Goal: Task Accomplishment & Management: Manage account settings

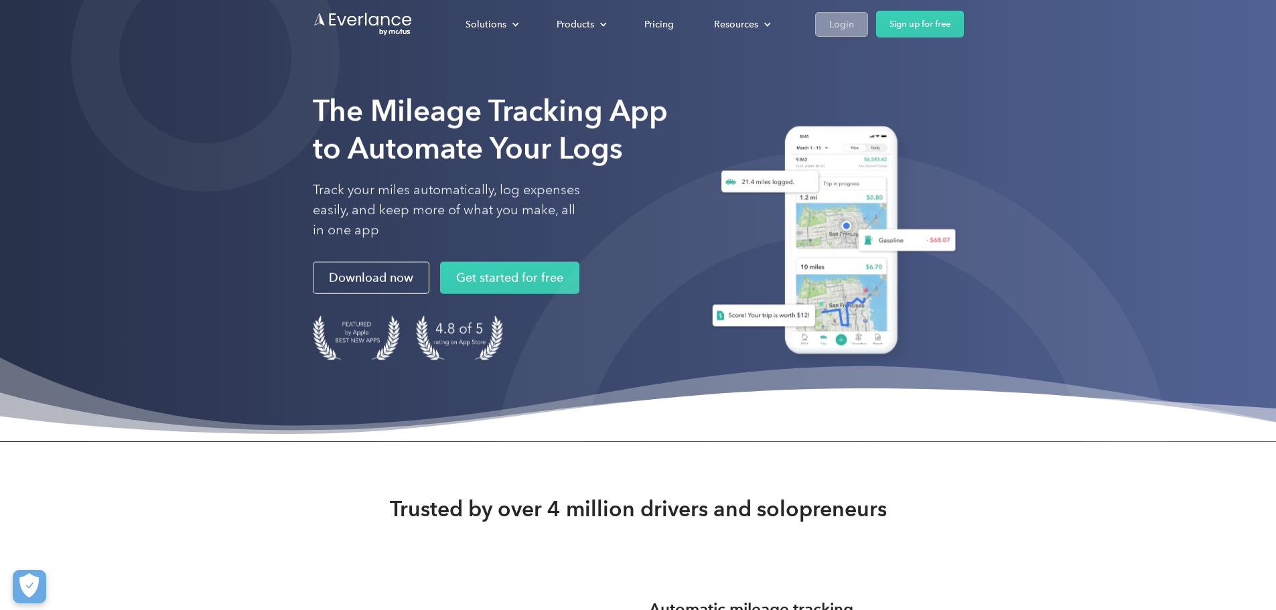
click at [854, 22] on div "Login" at bounding box center [841, 24] width 25 height 17
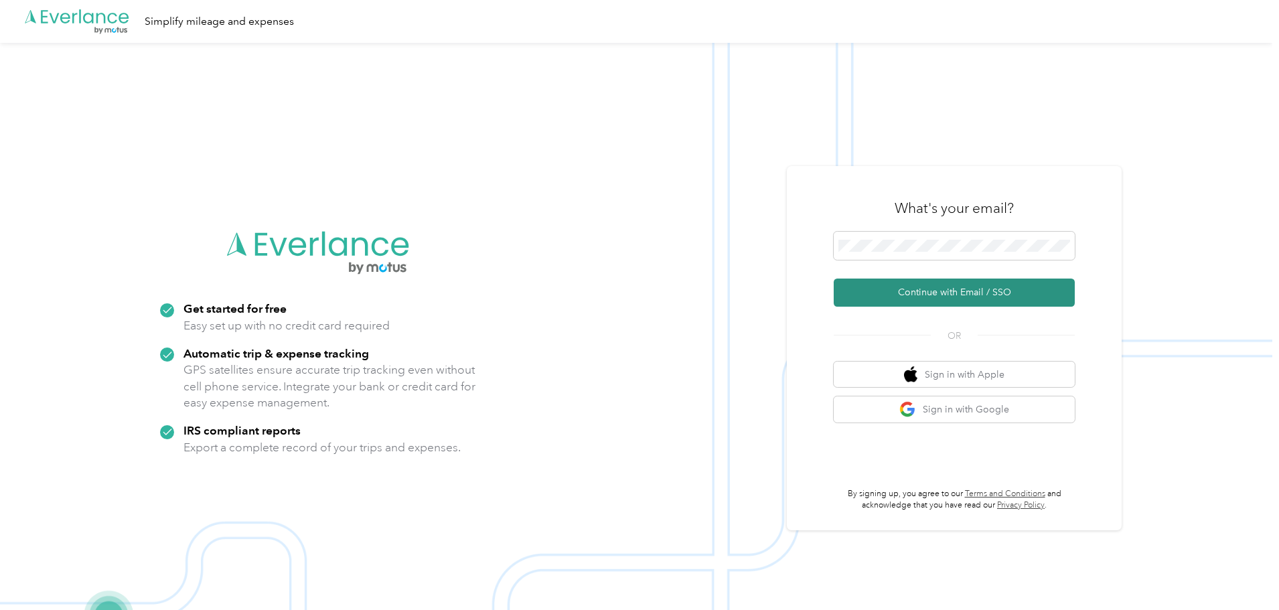
click at [939, 295] on button "Continue with Email / SSO" at bounding box center [954, 293] width 241 height 28
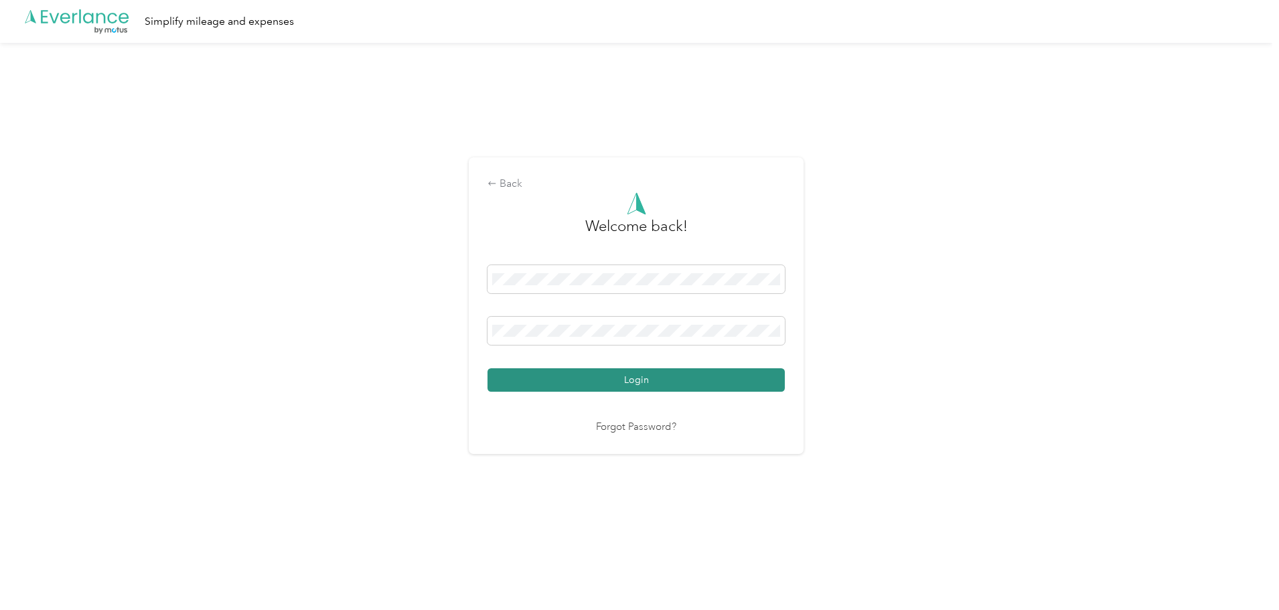
click at [703, 378] on button "Login" at bounding box center [636, 379] width 297 height 23
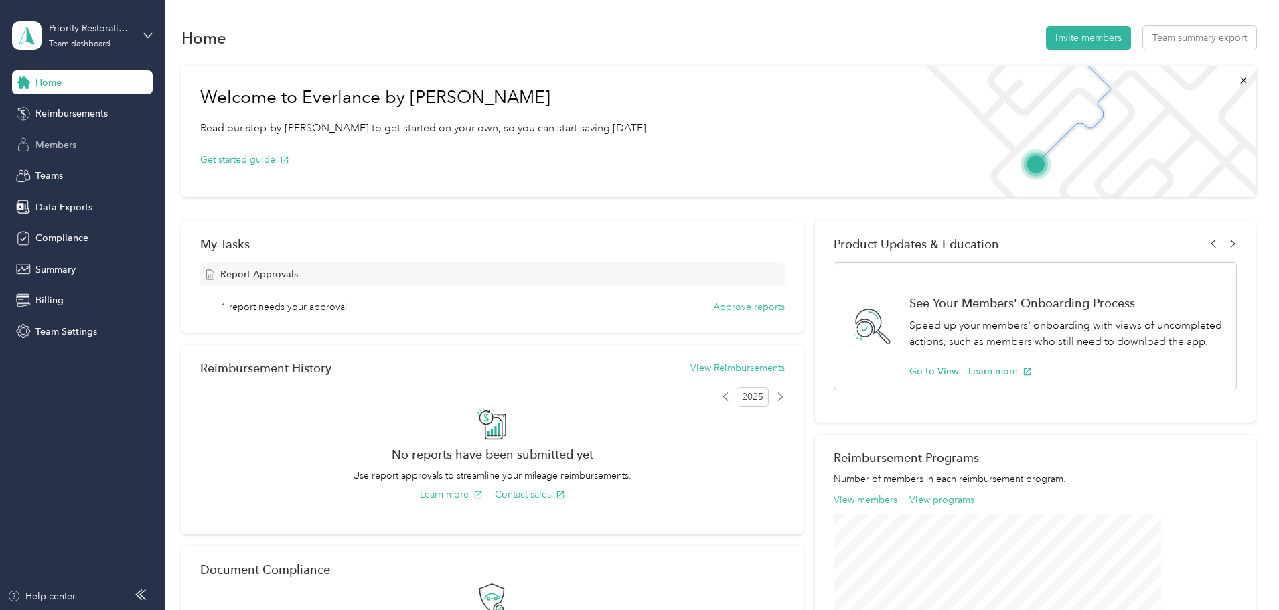
click at [78, 141] on div "Members" at bounding box center [82, 145] width 141 height 24
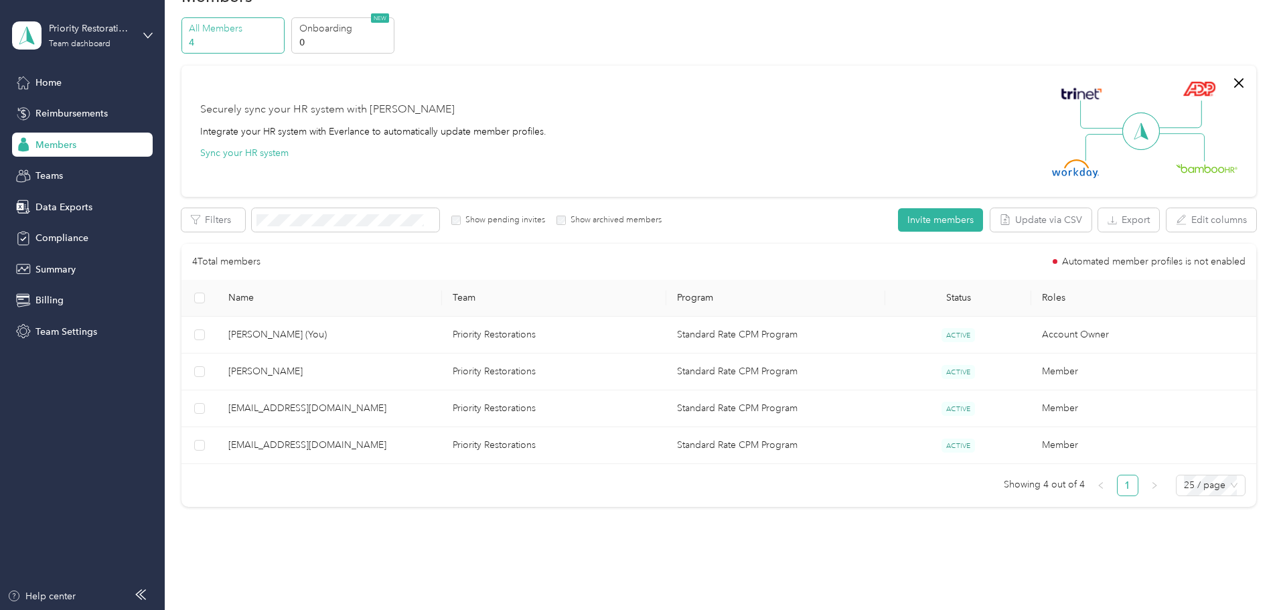
scroll to position [88, 0]
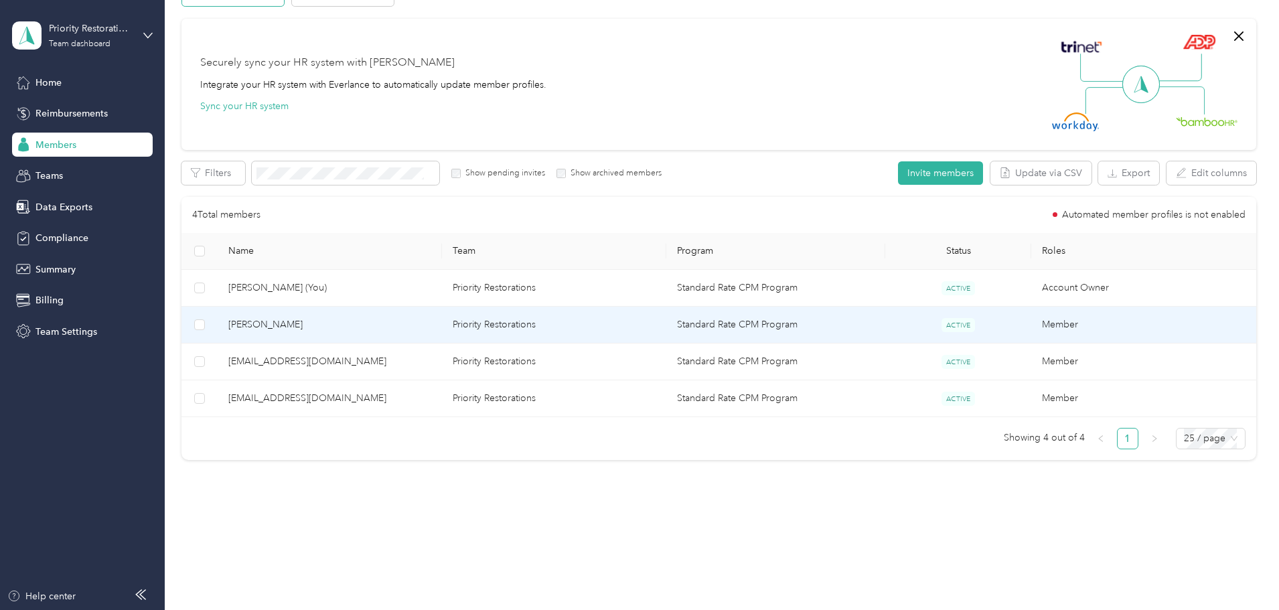
click at [380, 321] on span "[PERSON_NAME]" at bounding box center [329, 324] width 203 height 15
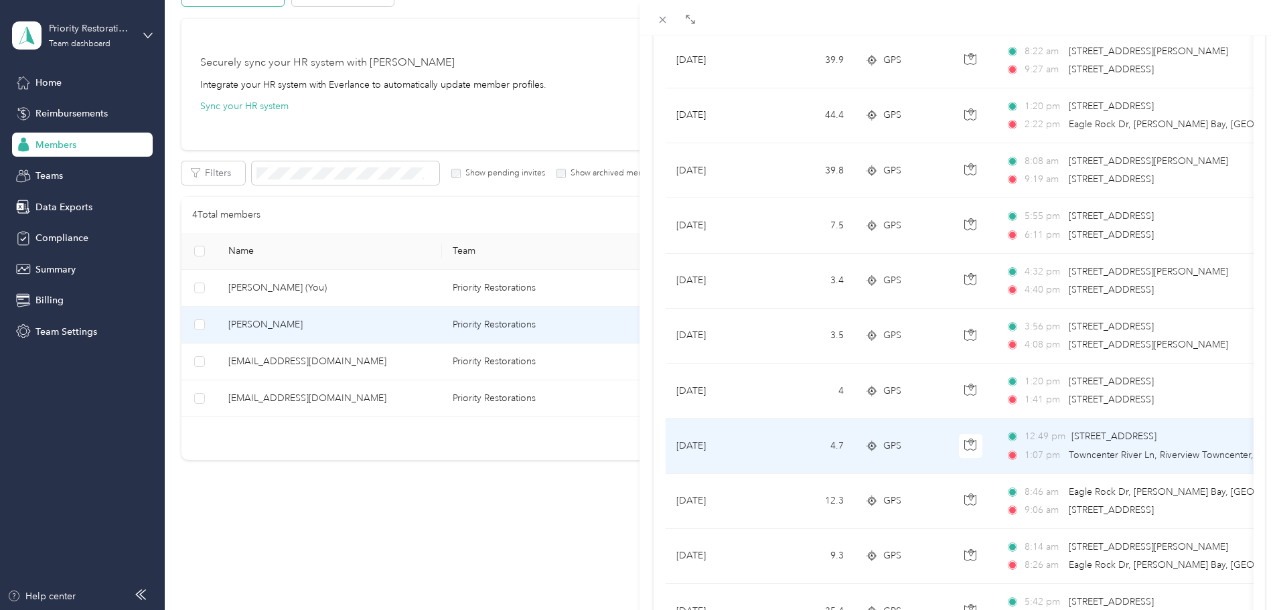
scroll to position [230, 0]
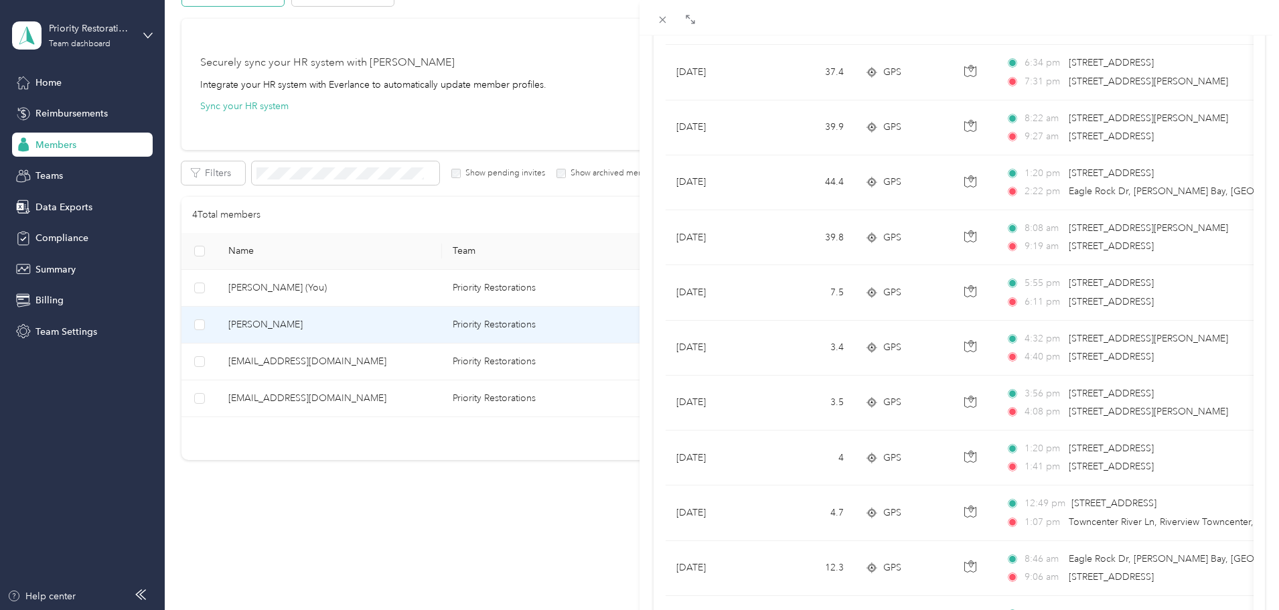
click at [58, 150] on div "[PERSON_NAME] Archive Trips Expenses Reports Member info Program Commute Rates …" at bounding box center [639, 305] width 1279 height 610
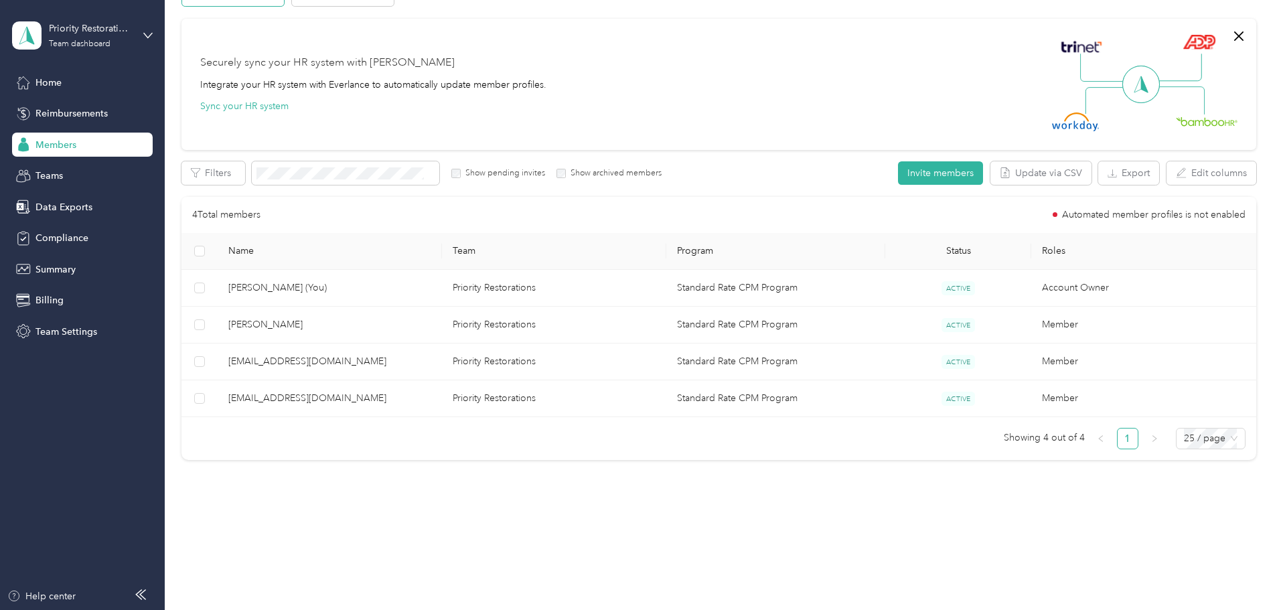
scroll to position [65, 0]
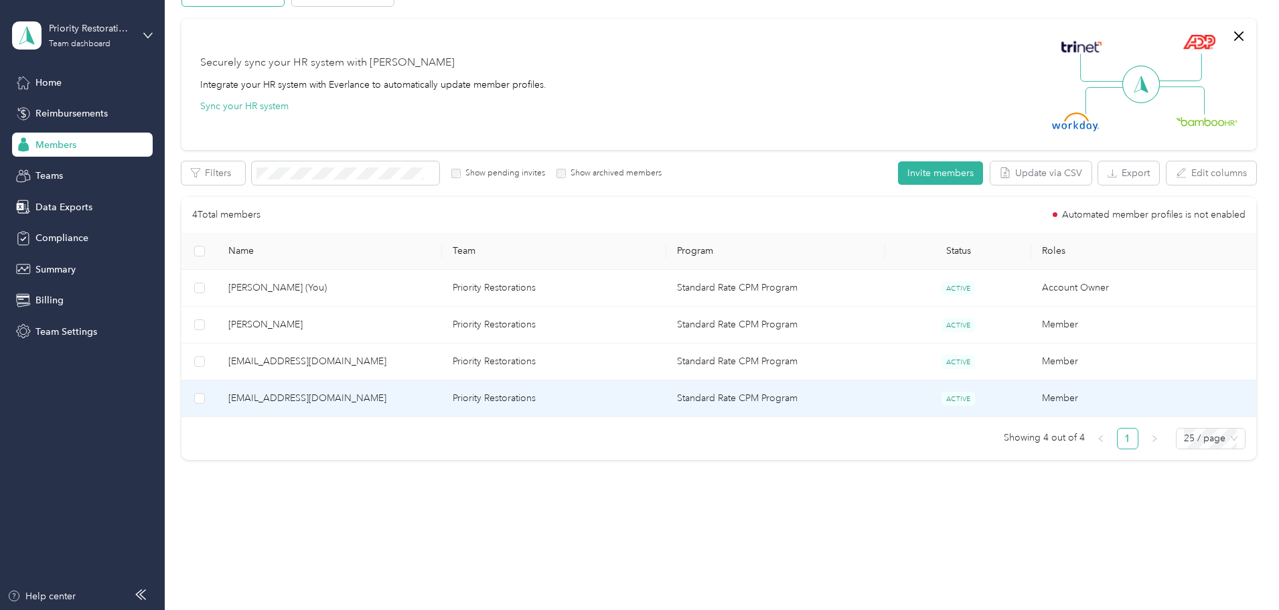
click at [384, 402] on span "[EMAIL_ADDRESS][DOMAIN_NAME]" at bounding box center [329, 398] width 203 height 15
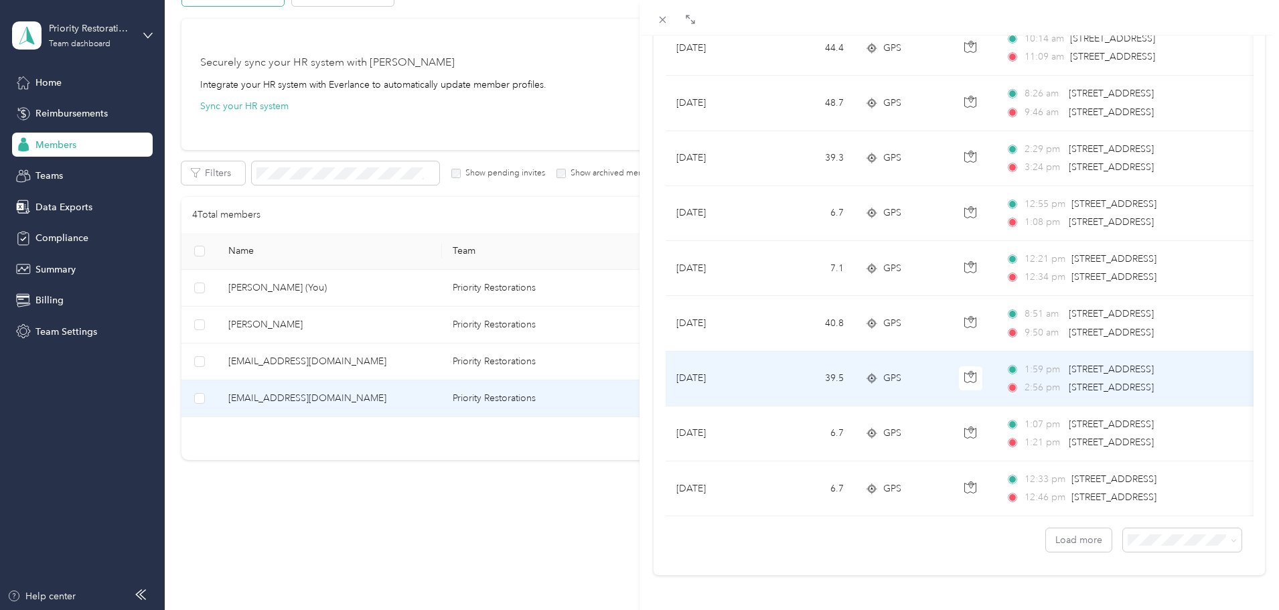
scroll to position [1101, 0]
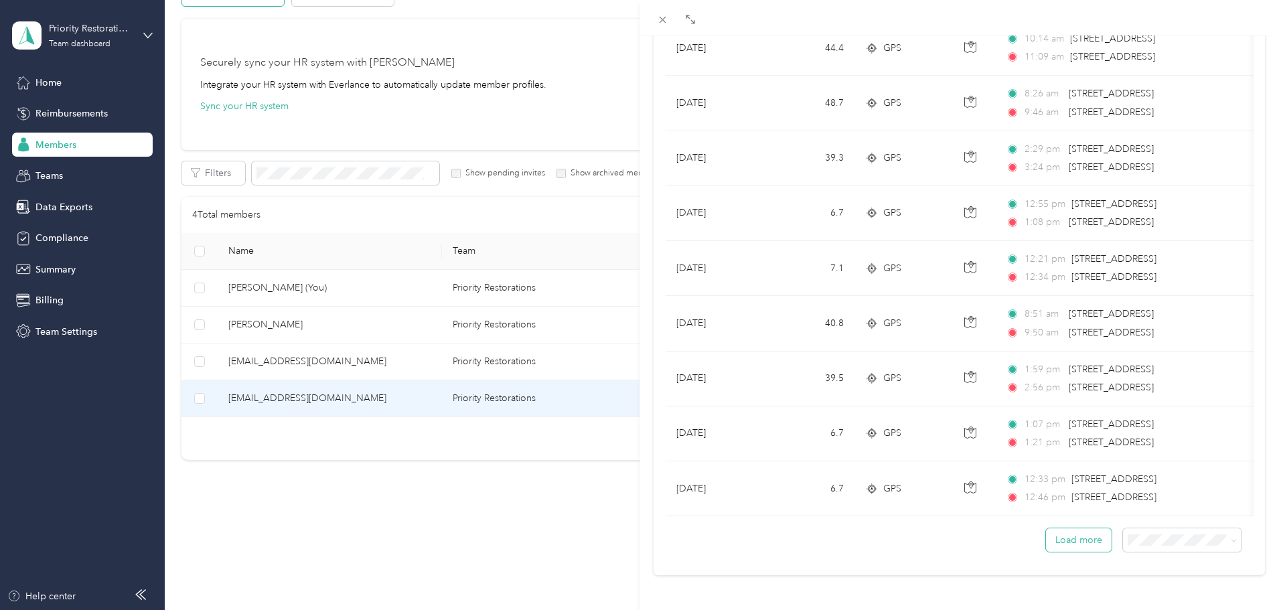
click at [1074, 530] on button "Load more" at bounding box center [1079, 539] width 66 height 23
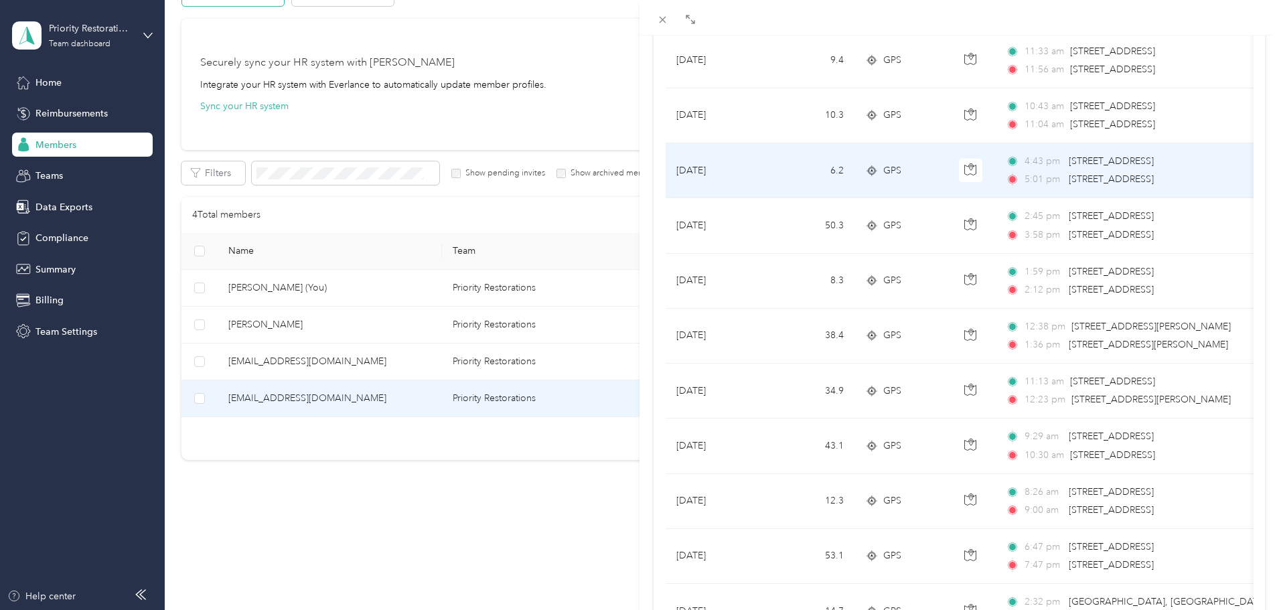
scroll to position [230, 0]
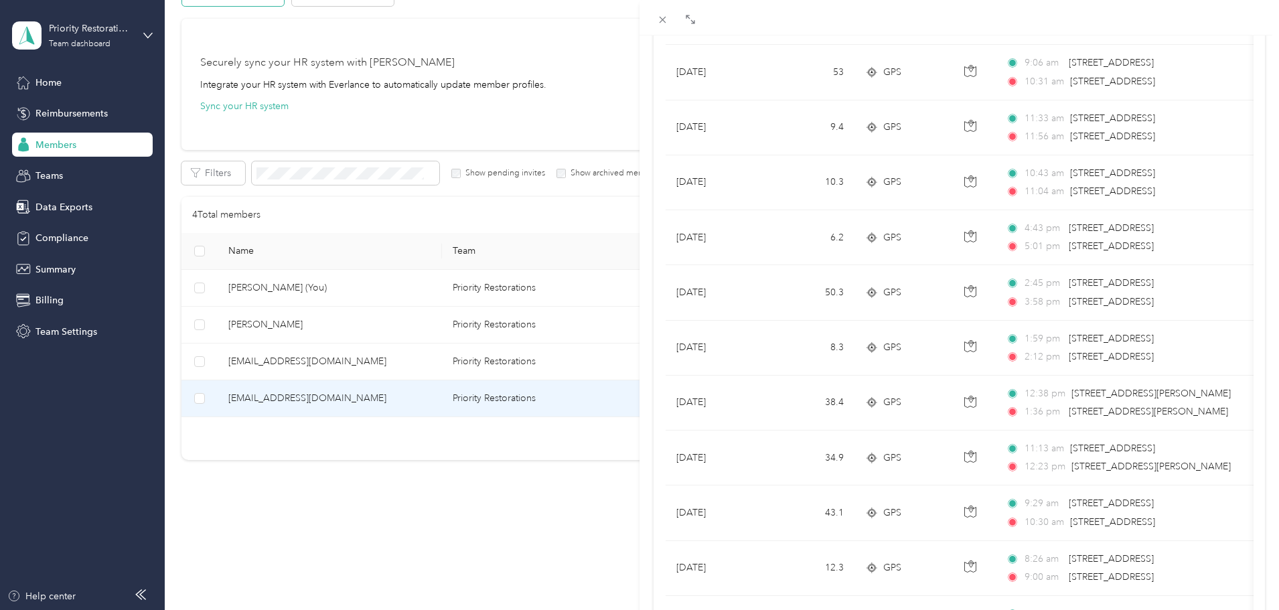
click at [451, 358] on div "[EMAIL_ADDRESS][DOMAIN_NAME] Archive Trips Expenses Reports Member info Program…" at bounding box center [639, 305] width 1279 height 610
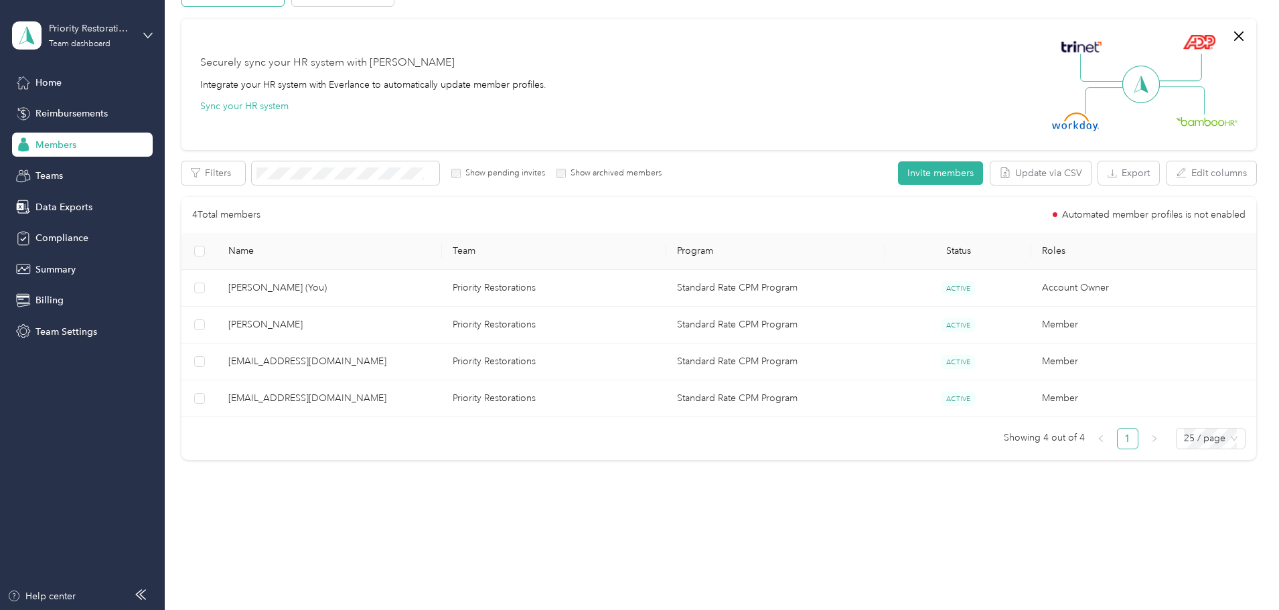
scroll to position [65, 0]
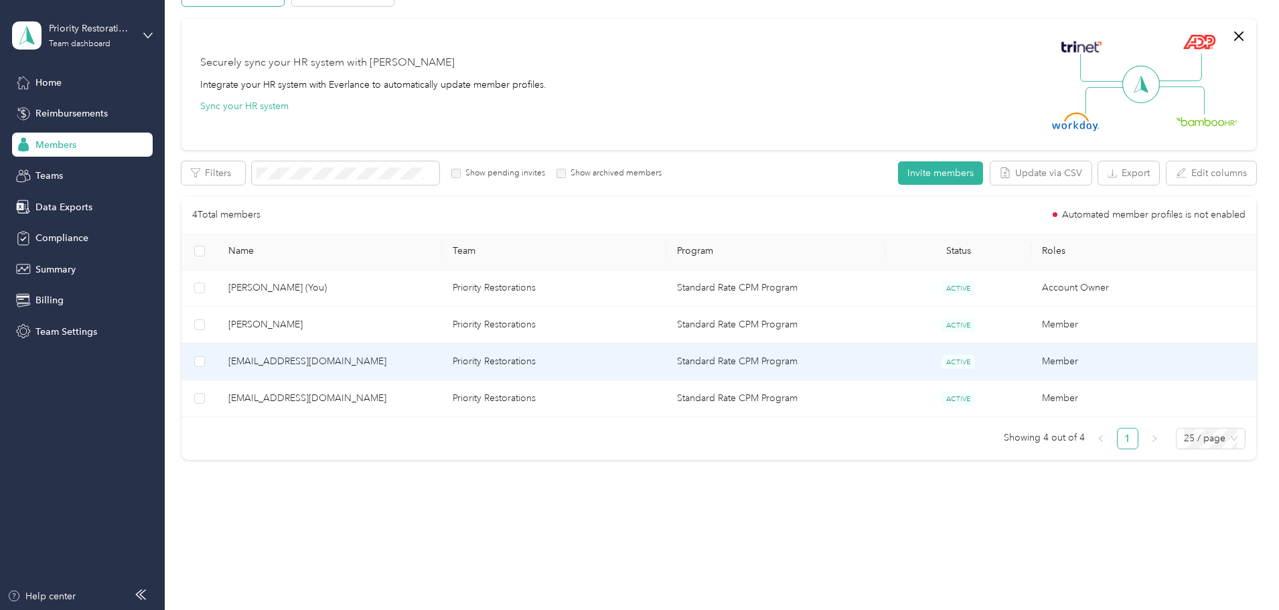
click at [391, 358] on span "[EMAIL_ADDRESS][DOMAIN_NAME]" at bounding box center [329, 361] width 203 height 15
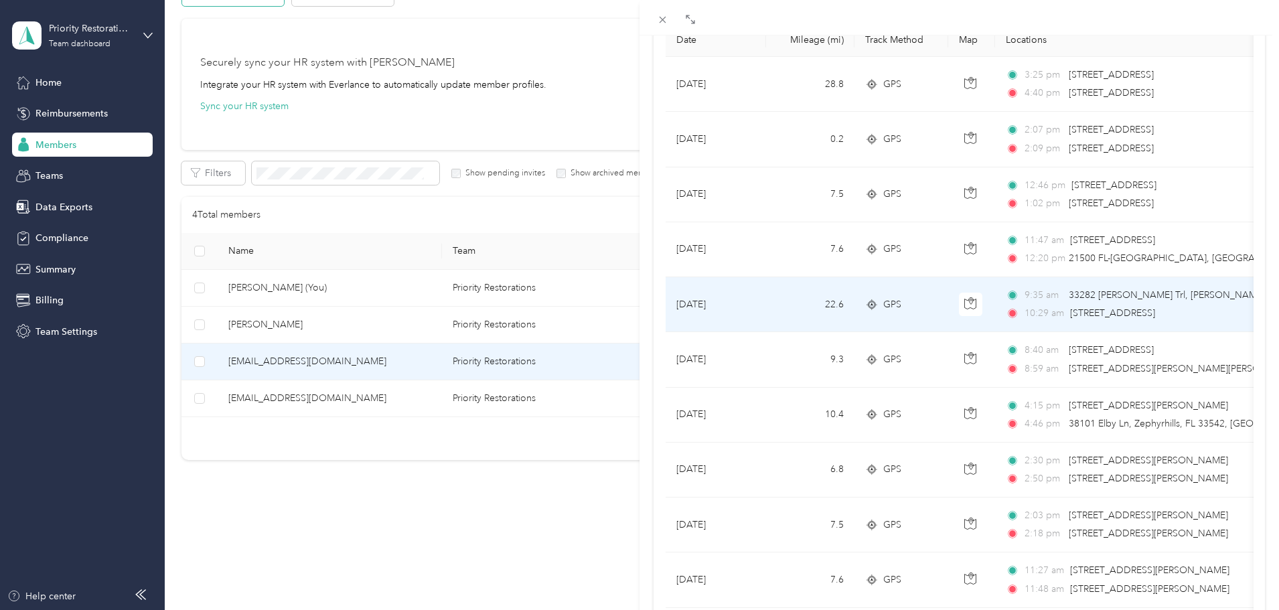
scroll to position [96, 0]
